Goal: Information Seeking & Learning: Learn about a topic

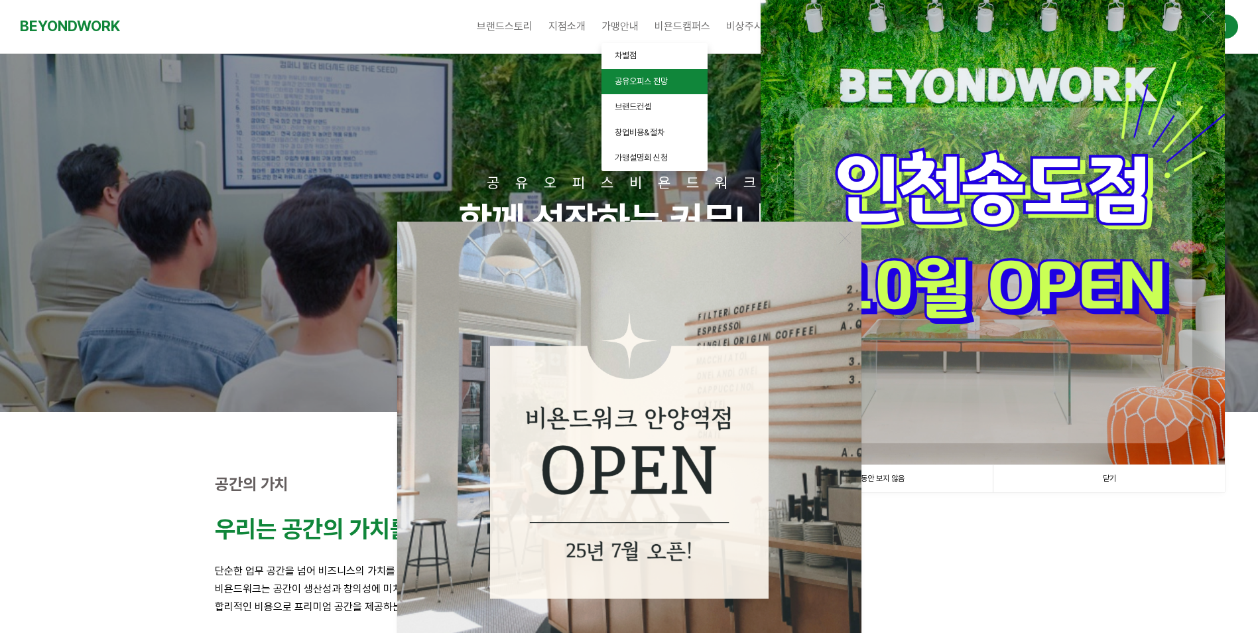
click at [645, 75] on link "공유오피스 전망" at bounding box center [655, 82] width 106 height 26
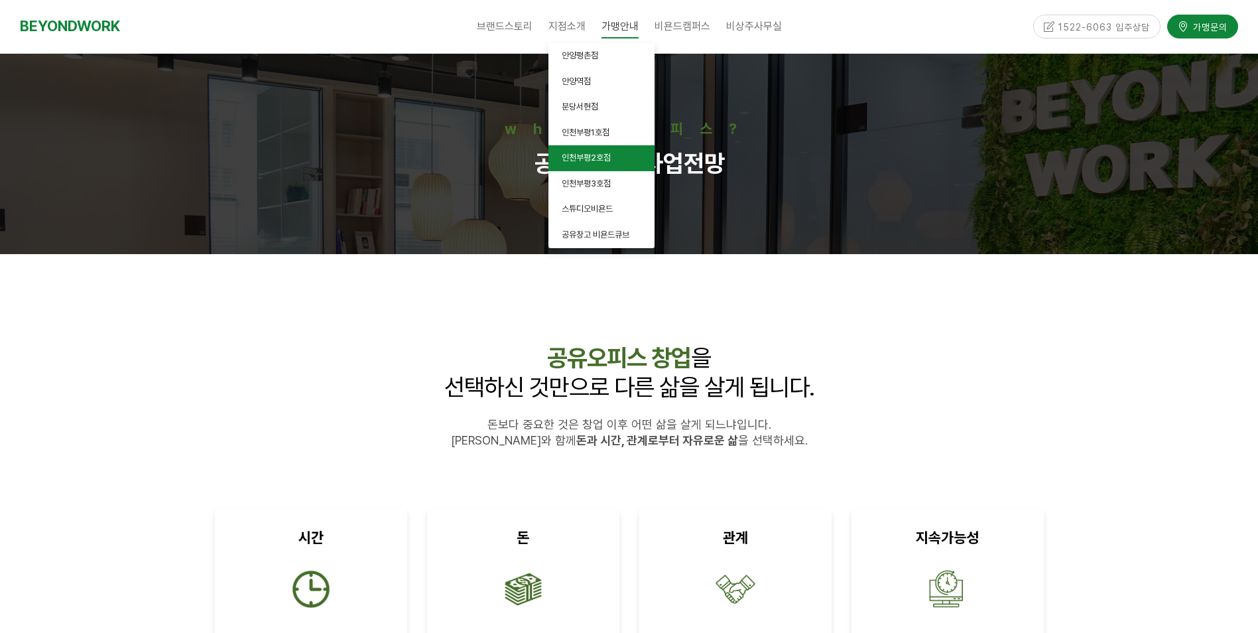
click at [581, 157] on span "인천부평2호점" at bounding box center [586, 158] width 49 height 10
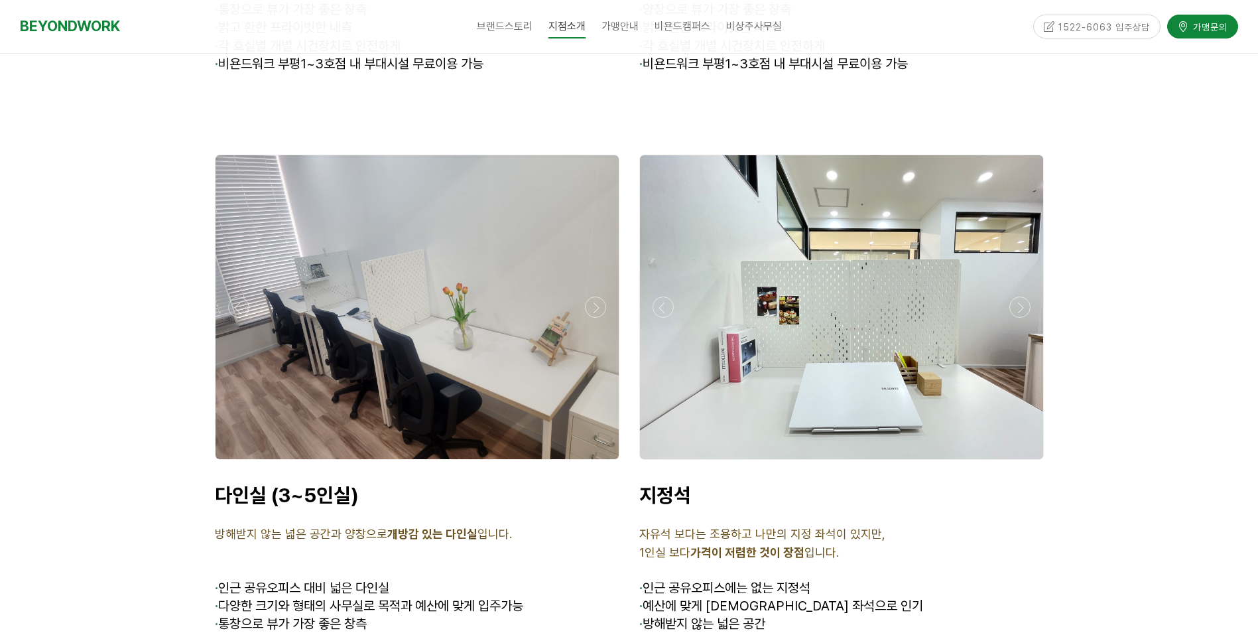
scroll to position [3980, 0]
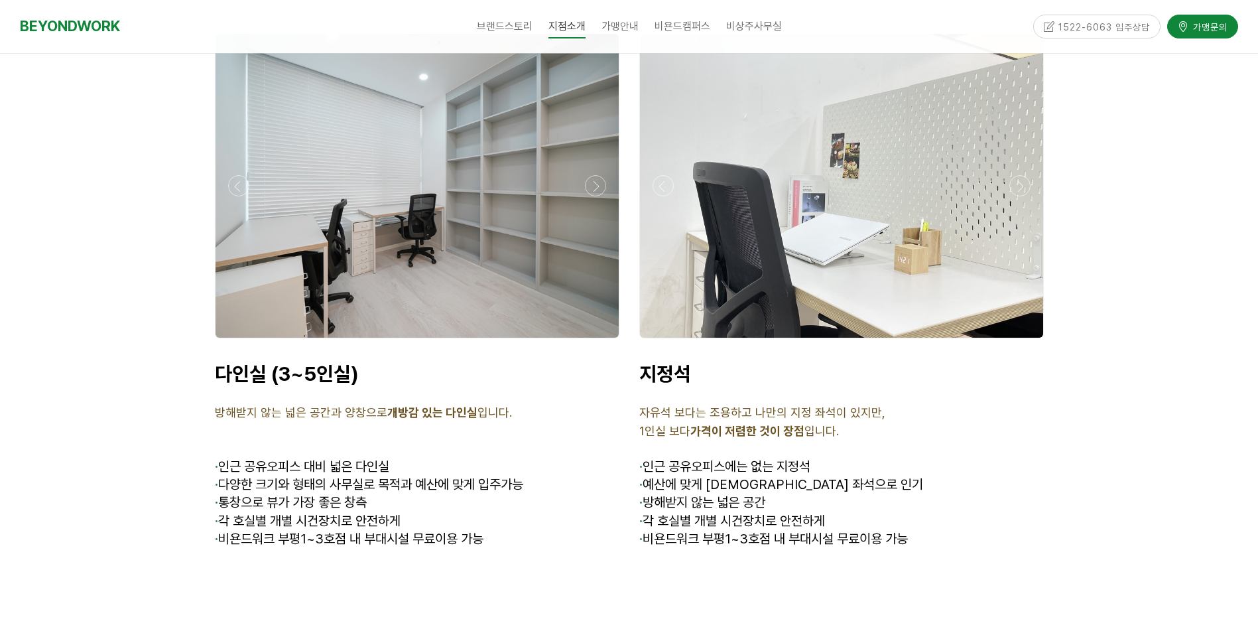
click at [591, 342] on div at bounding box center [417, 342] width 411 height 0
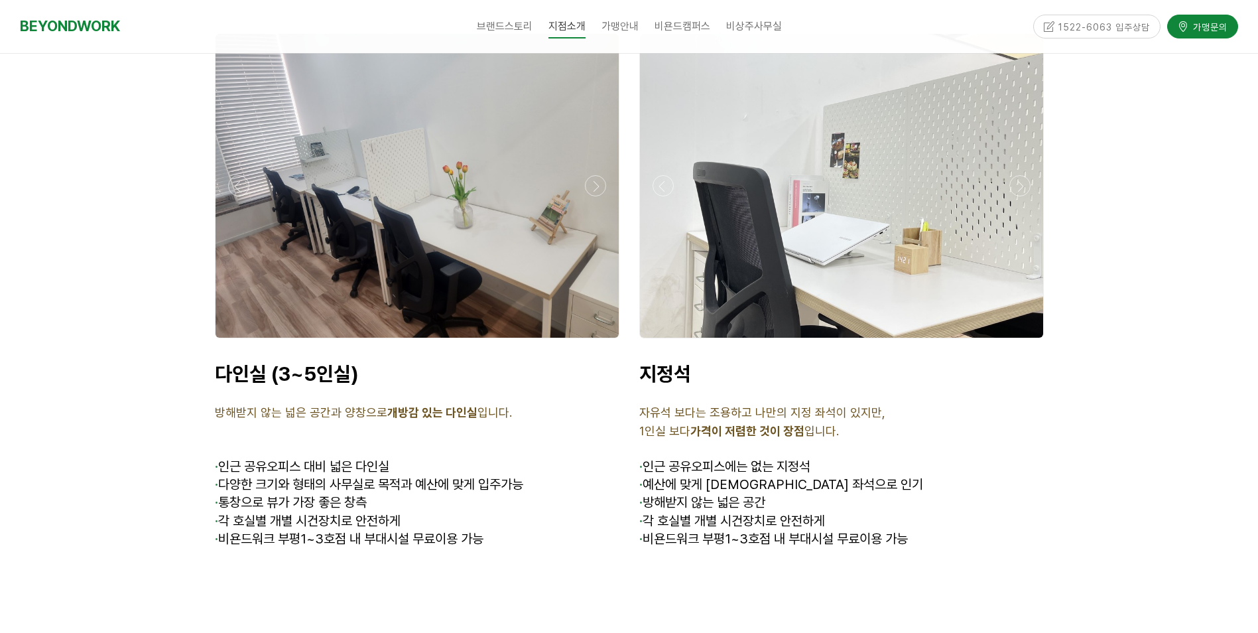
click at [591, 342] on div at bounding box center [417, 342] width 411 height 0
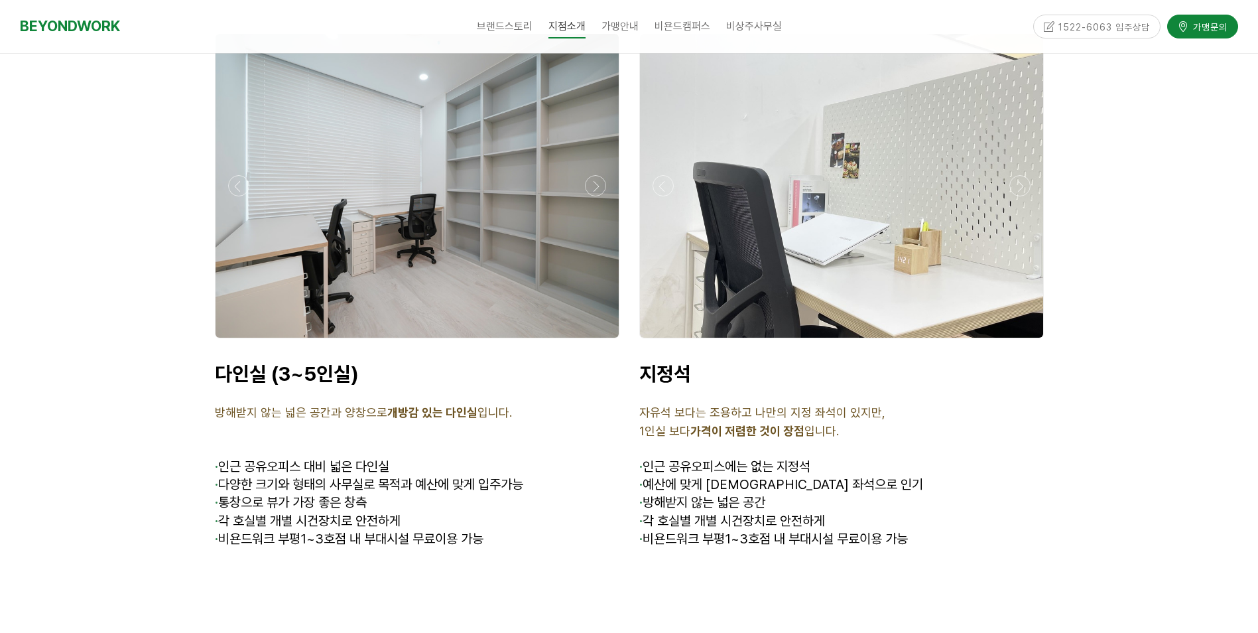
click at [591, 342] on div at bounding box center [417, 342] width 411 height 0
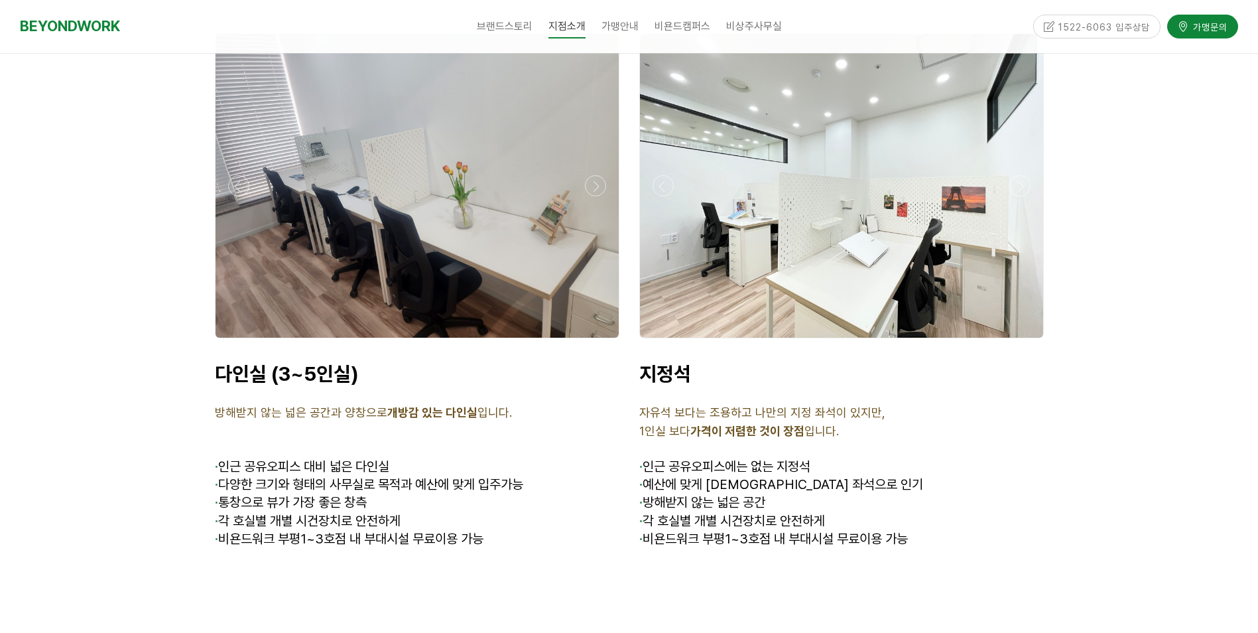
click at [591, 342] on div at bounding box center [417, 342] width 411 height 0
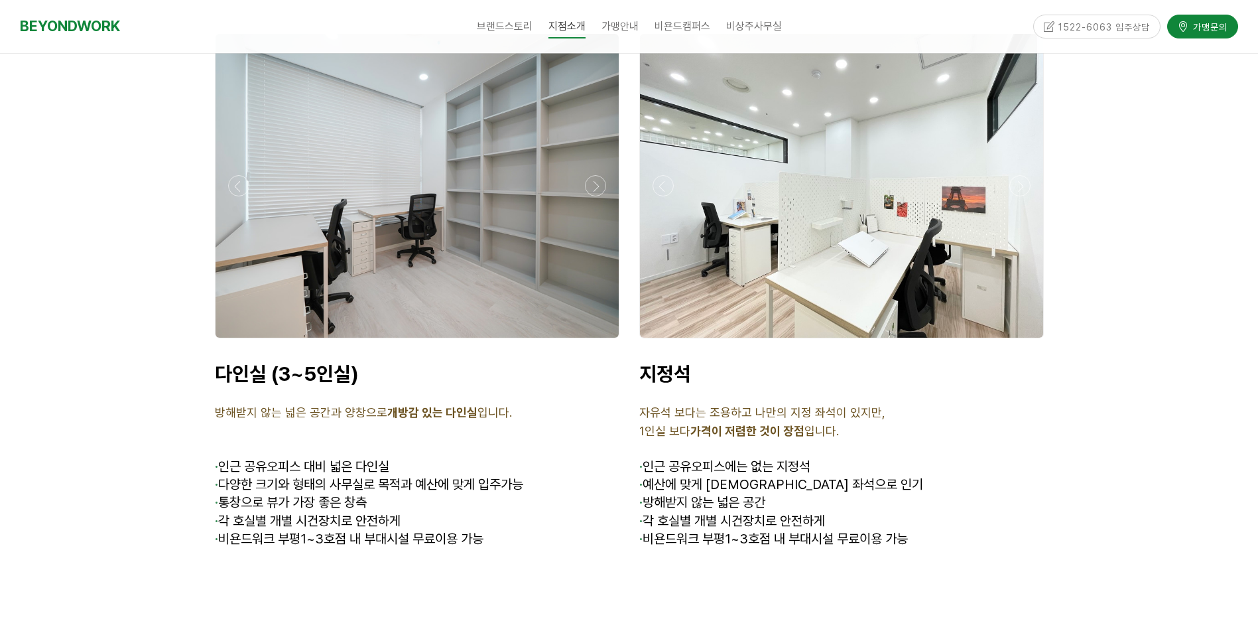
click at [591, 342] on div at bounding box center [417, 342] width 411 height 0
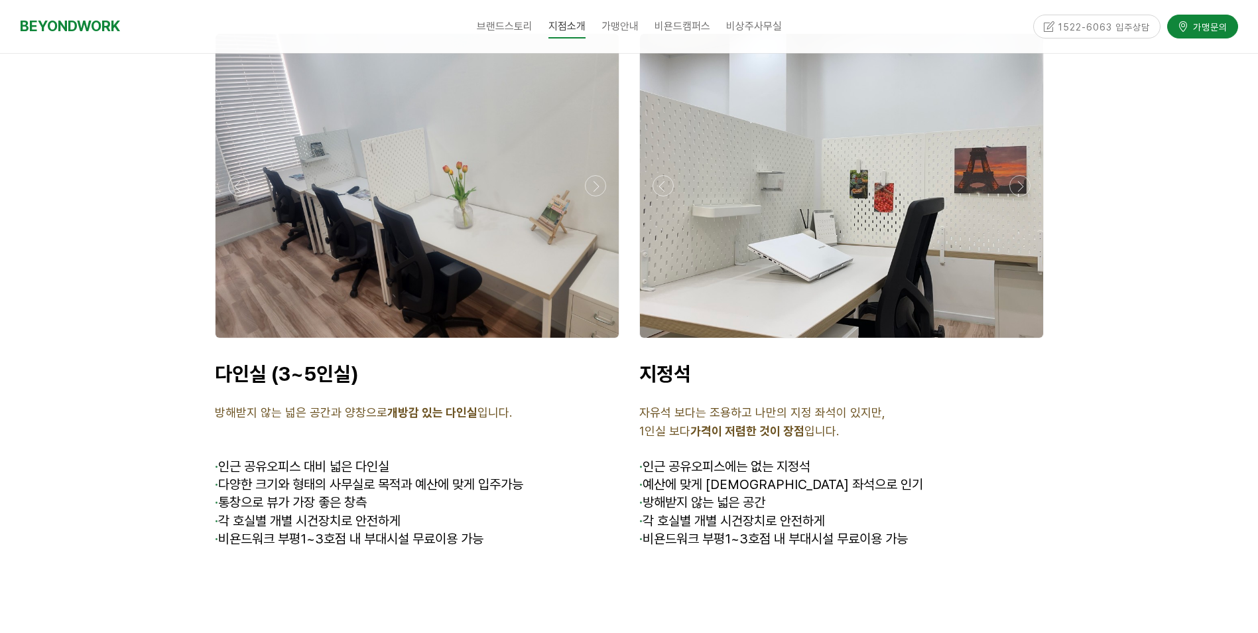
click at [591, 342] on div at bounding box center [417, 342] width 411 height 0
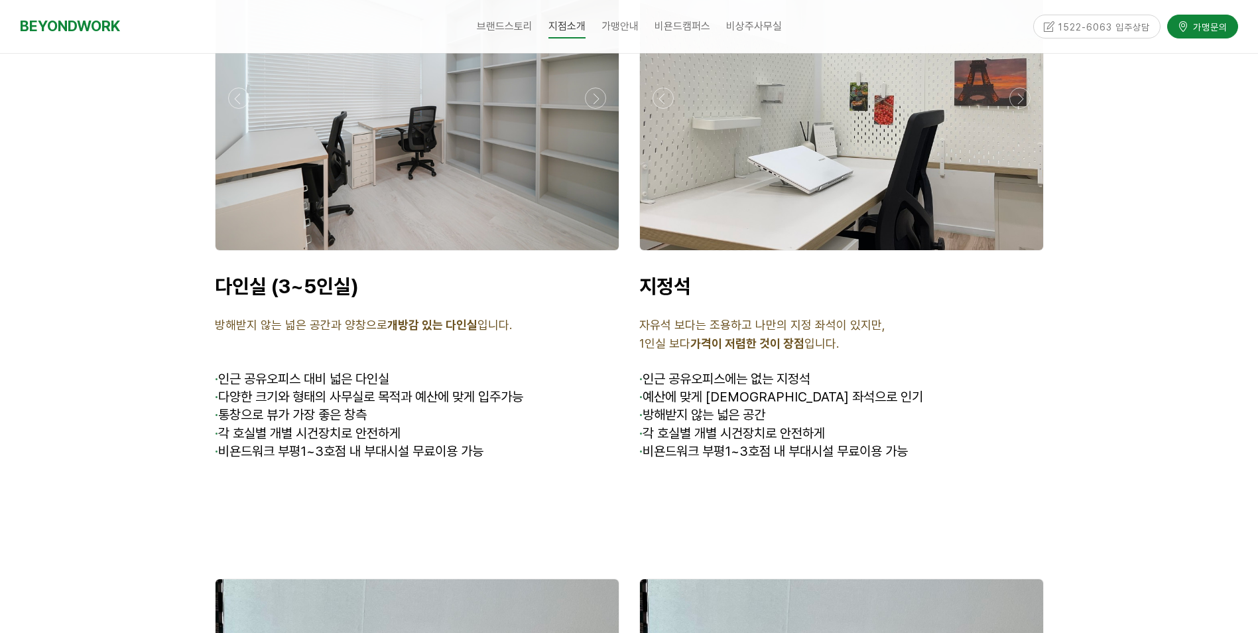
scroll to position [4113, 0]
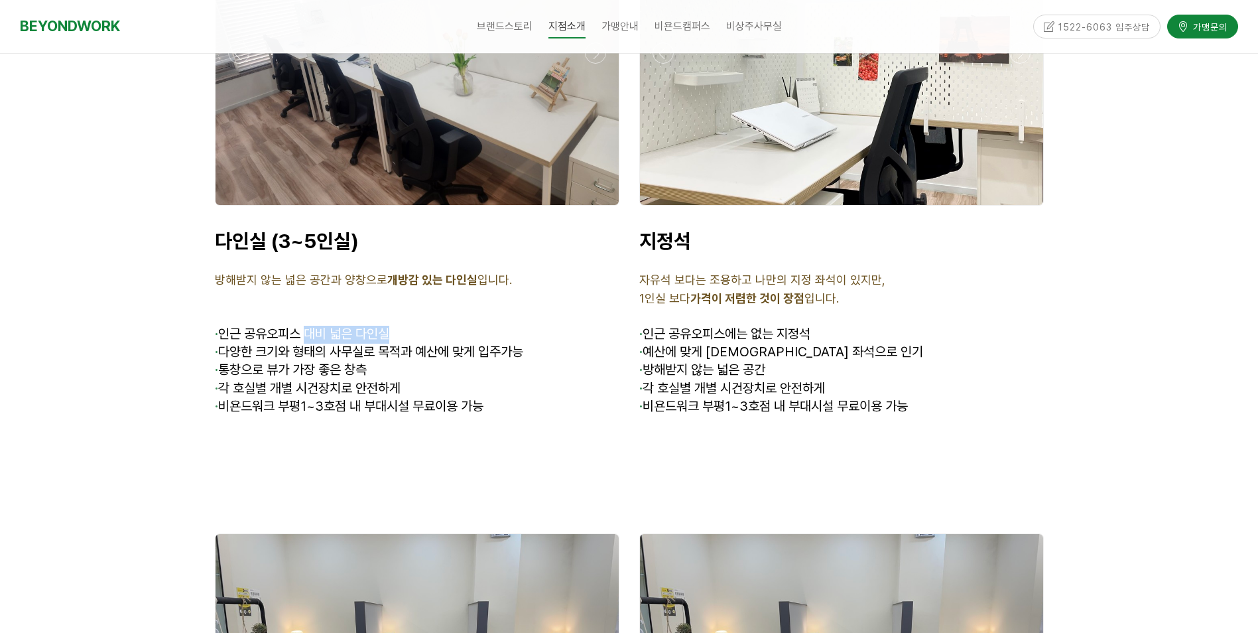
drag, startPoint x: 310, startPoint y: 315, endPoint x: 417, endPoint y: 315, distance: 106.8
click at [417, 326] on p "· 인근 공유오피스 대비 넓은 다인실" at bounding box center [417, 335] width 405 height 18
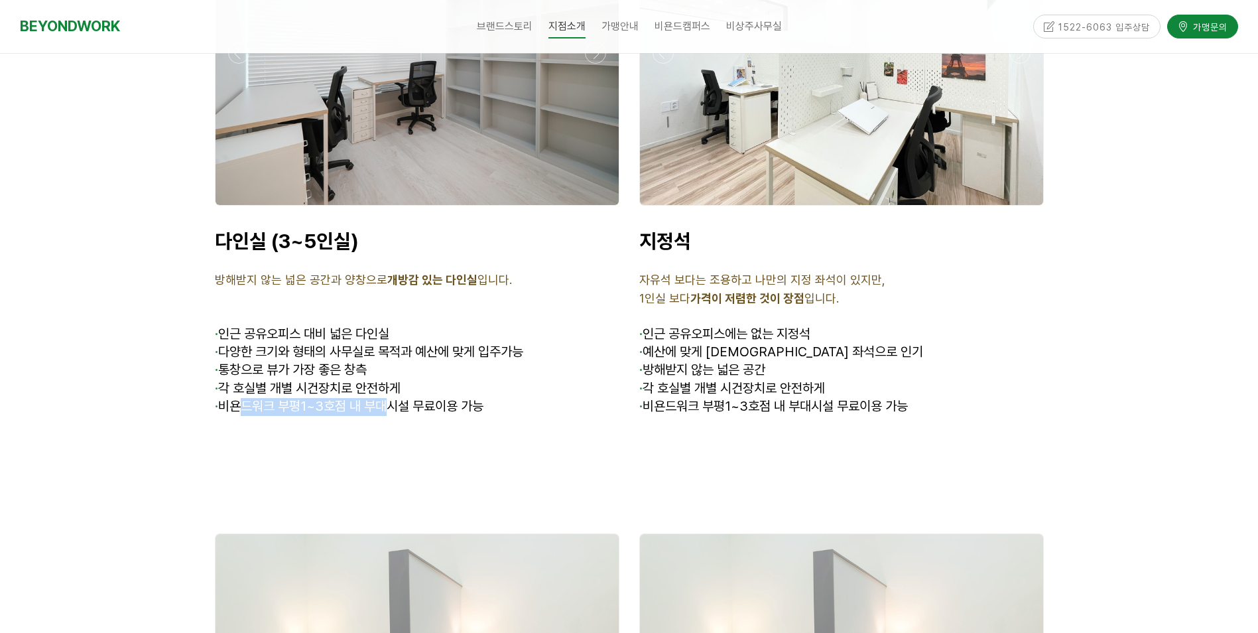
drag, startPoint x: 244, startPoint y: 383, endPoint x: 389, endPoint y: 384, distance: 144.6
click at [389, 398] on span "· 비욘드워크 부평1~3호점 내 부대시설 무료이용 가능" at bounding box center [349, 406] width 269 height 16
drag, startPoint x: 393, startPoint y: 395, endPoint x: 446, endPoint y: 402, distance: 53.6
click at [446, 402] on div "다인실 (3~5인실) 방해받지 않는 넓은 공간과 양창으로 개방감 있는 다인실 입니다. · 인근 공유오피스 대비 넓은 다인실 · 다양한 크기와 …" at bounding box center [417, 331] width 405 height 205
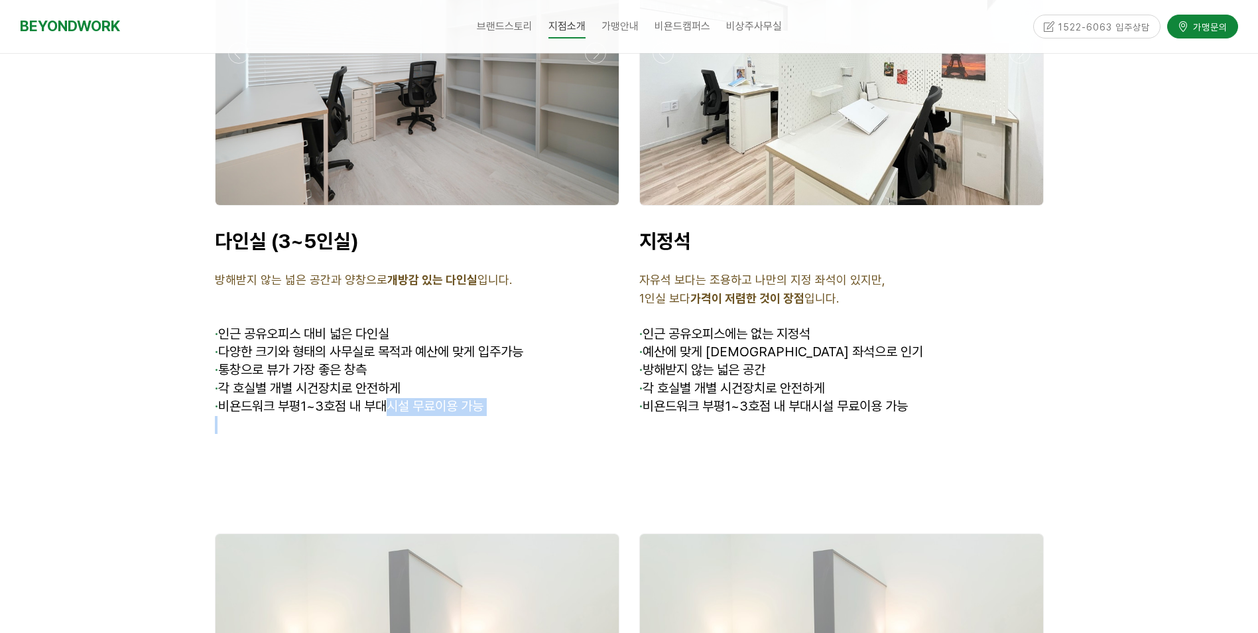
click at [447, 416] on p at bounding box center [417, 425] width 405 height 18
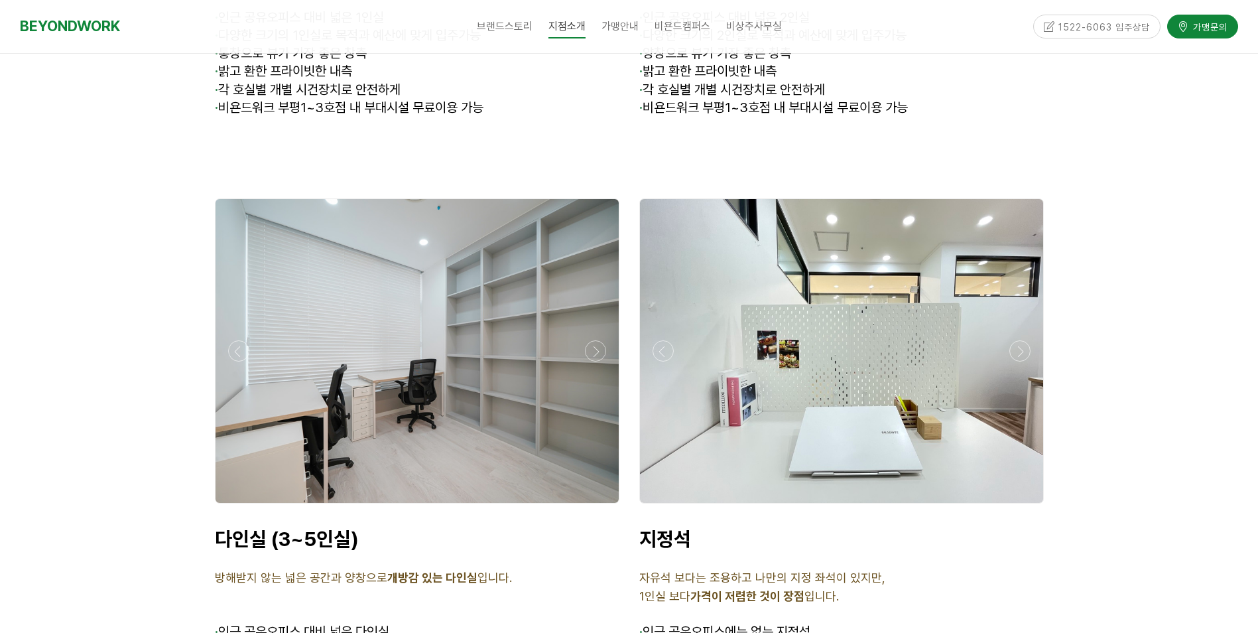
scroll to position [3852, 0]
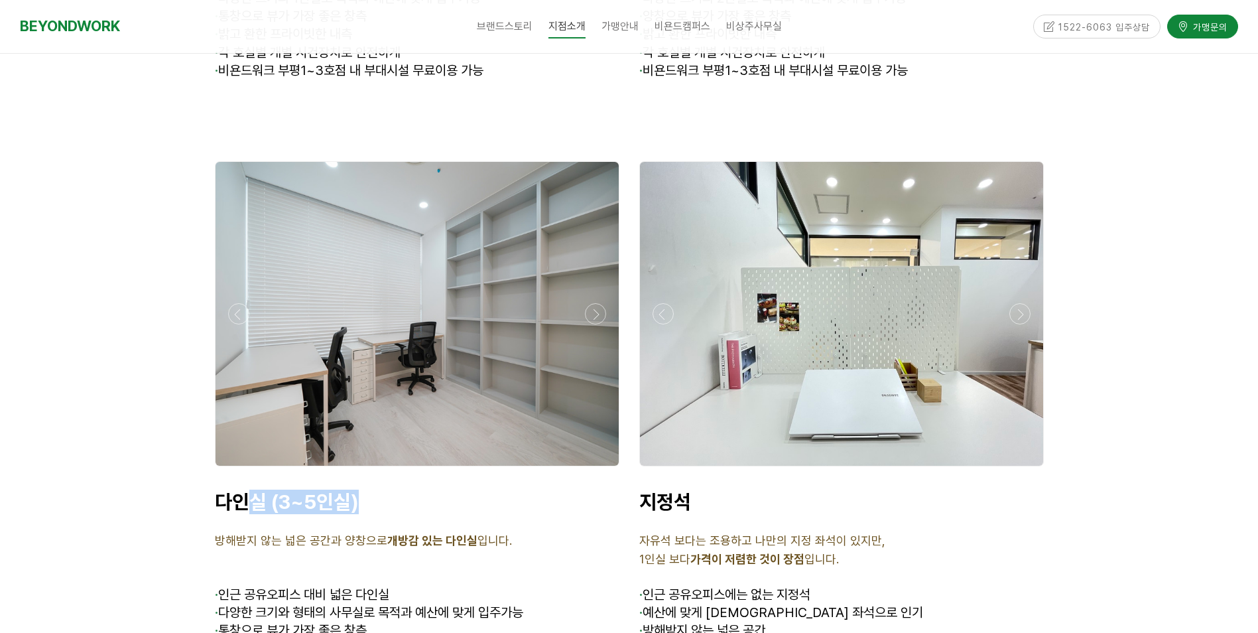
drag, startPoint x: 271, startPoint y: 482, endPoint x: 368, endPoint y: 487, distance: 97.7
click at [368, 490] on p "다인실 (3~5인실)" at bounding box center [417, 502] width 405 height 25
drag, startPoint x: 275, startPoint y: 477, endPoint x: 360, endPoint y: 479, distance: 84.9
click at [360, 490] on p "다인실 (3~5인실)" at bounding box center [417, 502] width 405 height 25
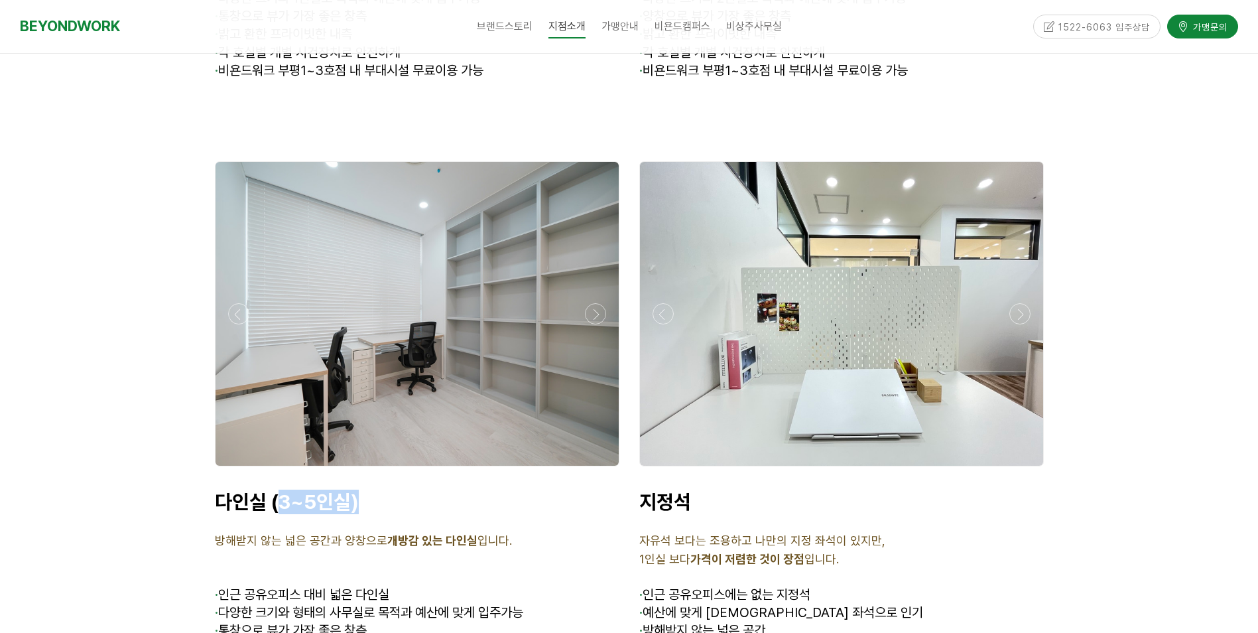
click at [360, 490] on p "다인실 (3~5인실)" at bounding box center [417, 502] width 405 height 25
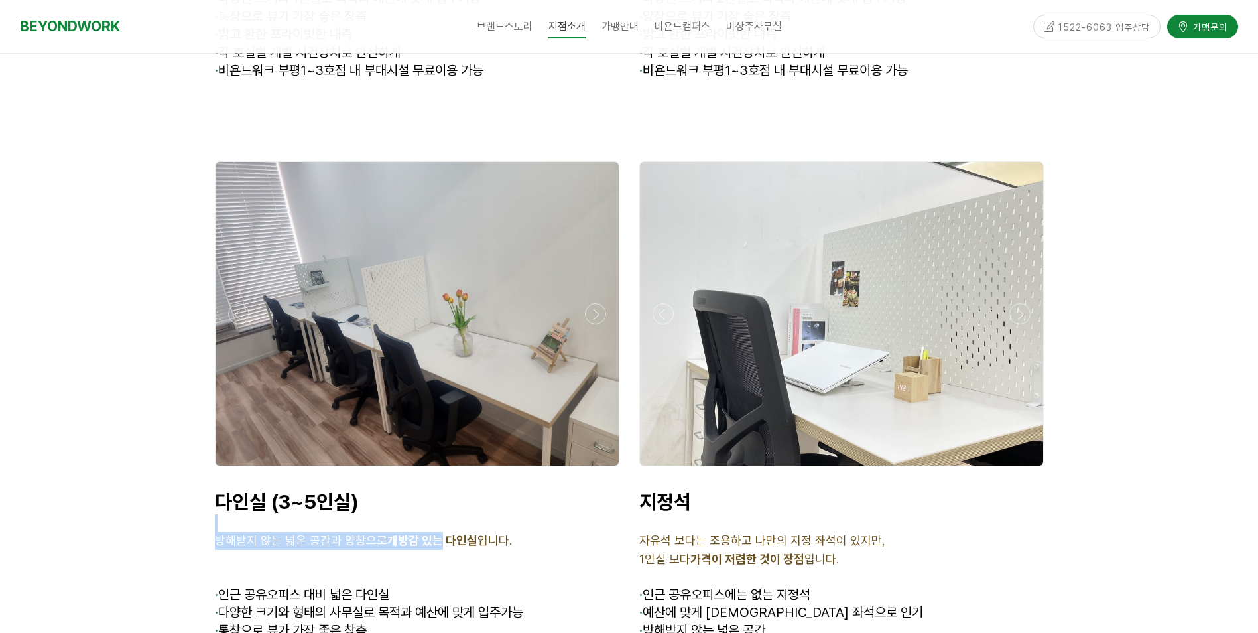
drag, startPoint x: 392, startPoint y: 517, endPoint x: 434, endPoint y: 517, distance: 41.8
click at [434, 517] on div "다인실 (3~5인실) 방해받지 않는 넓은 공간과 양창으로 개방감 있는 다인실 입니다. · 인근 공유오피스 대비 넓은 다인실 · 다양한 크기와 …" at bounding box center [417, 592] width 405 height 205
click at [434, 533] on strong "개방감 있는 다인실" at bounding box center [432, 540] width 90 height 14
drag, startPoint x: 420, startPoint y: 521, endPoint x: 506, endPoint y: 533, distance: 87.0
click at [506, 533] on div "다인실 (3~5인실) 방해받지 않는 넓은 공간과 양창으로 개방감 있는 다인실 입니다. · 인근 공유오피스 대비 넓은 다인실 · 다양한 크기와 …" at bounding box center [417, 592] width 405 height 205
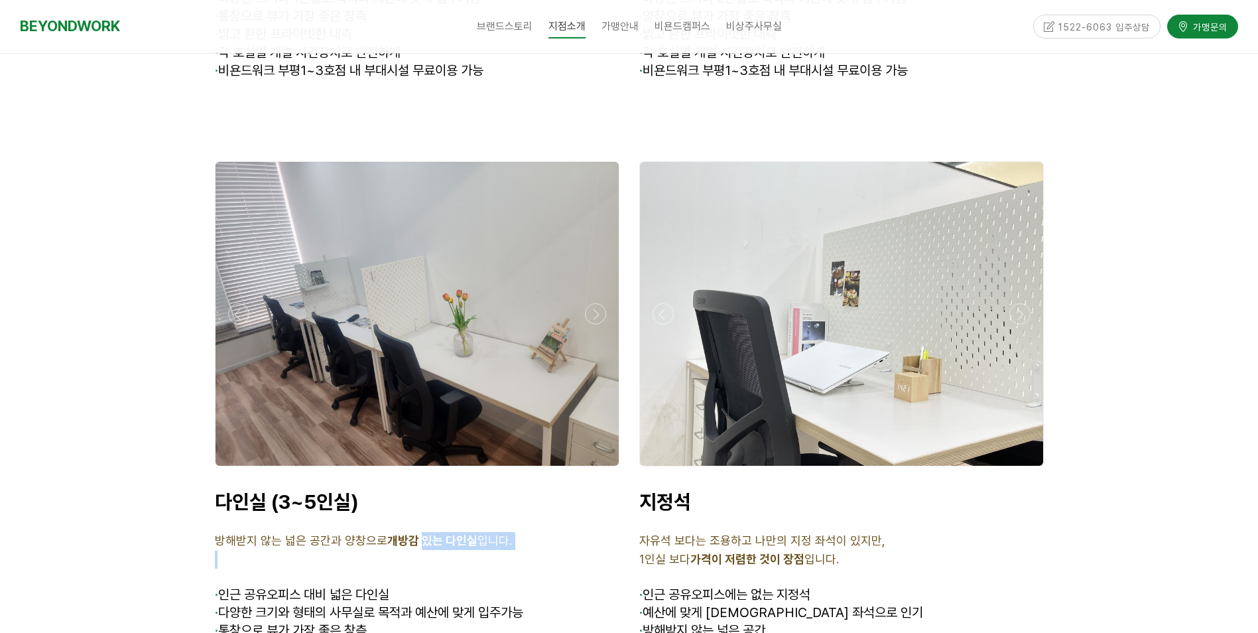
click at [506, 551] on p at bounding box center [417, 560] width 405 height 18
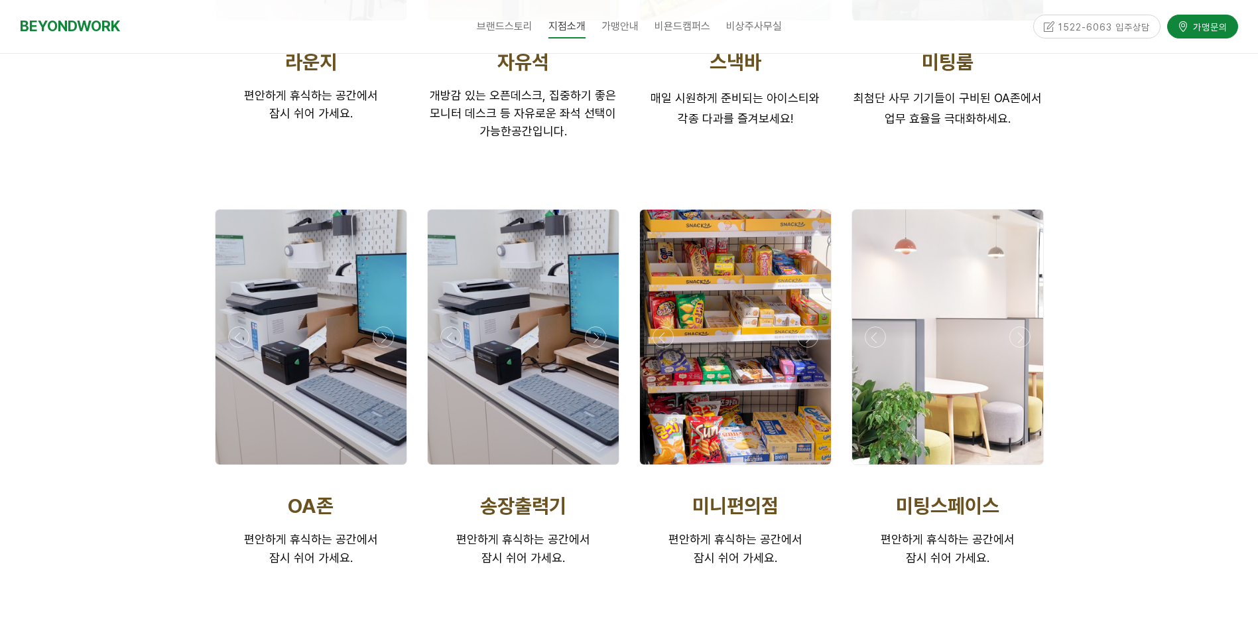
scroll to position [2525, 0]
